Goal: Obtain resource: Download file/media

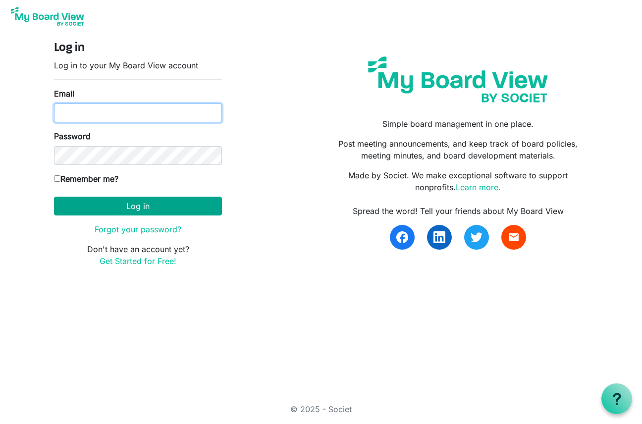
type input "[PERSON_NAME][EMAIL_ADDRESS][DOMAIN_NAME]"
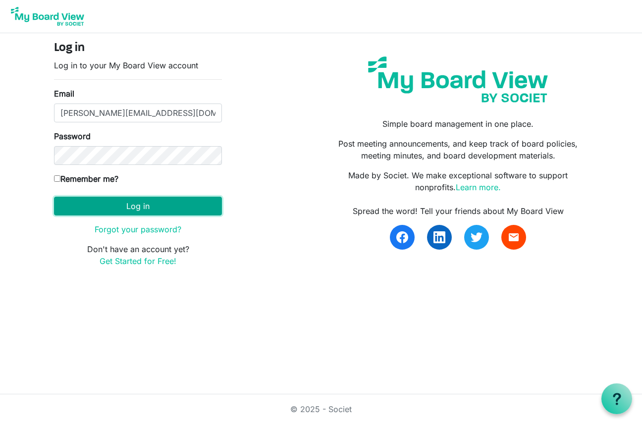
click at [147, 209] on button "Log in" at bounding box center [138, 206] width 168 height 19
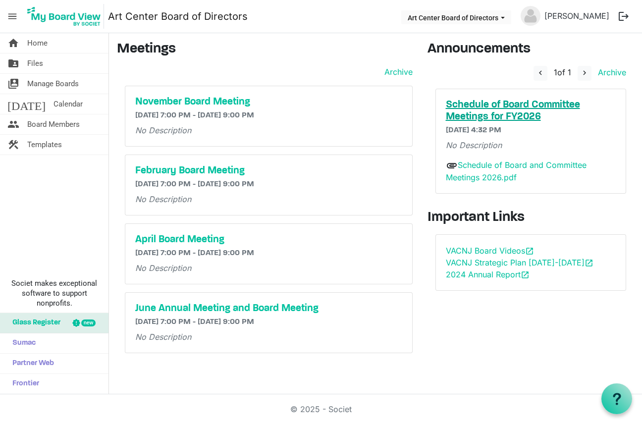
click at [530, 102] on h5 "Schedule of Board Committee Meetings for FY2026" at bounding box center [531, 111] width 170 height 24
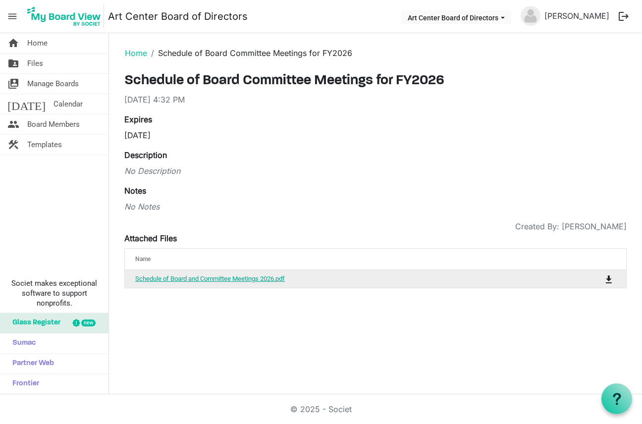
click at [189, 277] on link "Schedule of Board and Committee Meetings 2026.pdf" at bounding box center [210, 278] width 150 height 7
